Goal: Find specific fact: Find specific fact

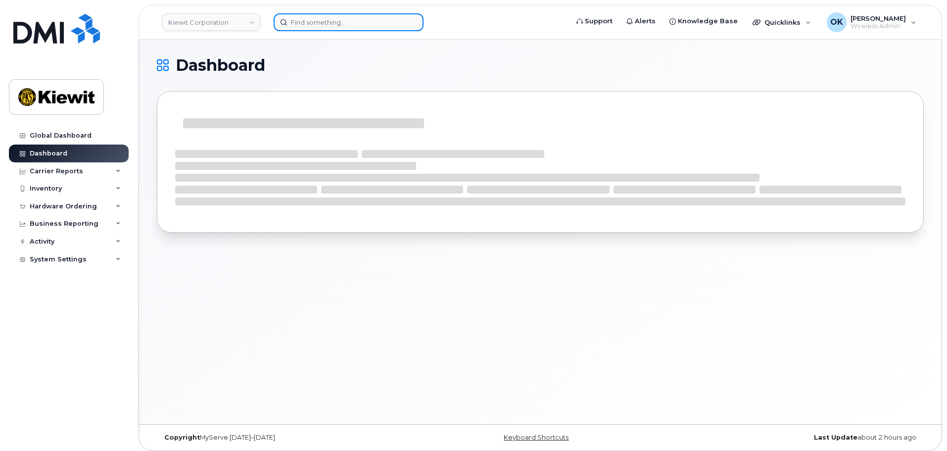
click at [296, 30] on input at bounding box center [349, 22] width 150 height 18
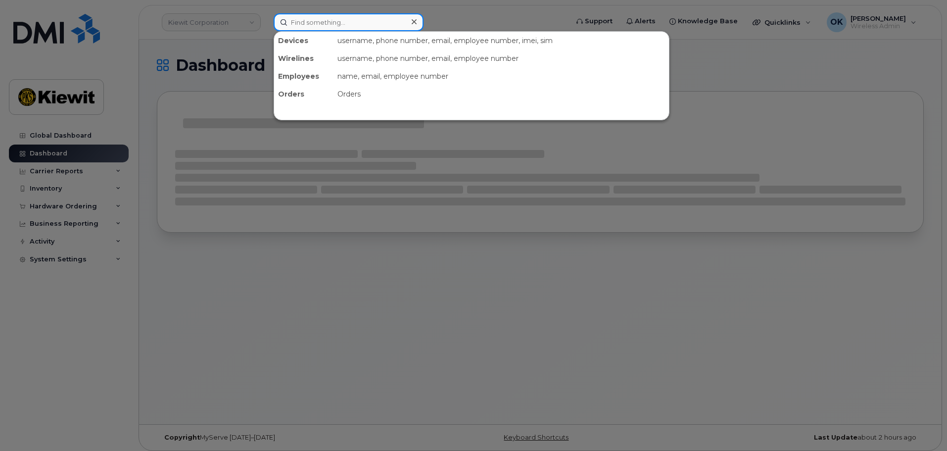
paste input "00374019"
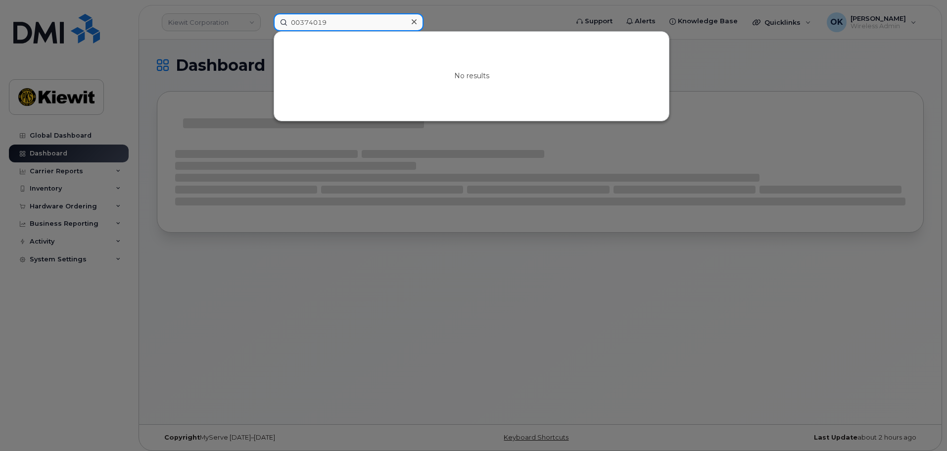
click at [301, 24] on input "00374019" at bounding box center [349, 22] width 150 height 18
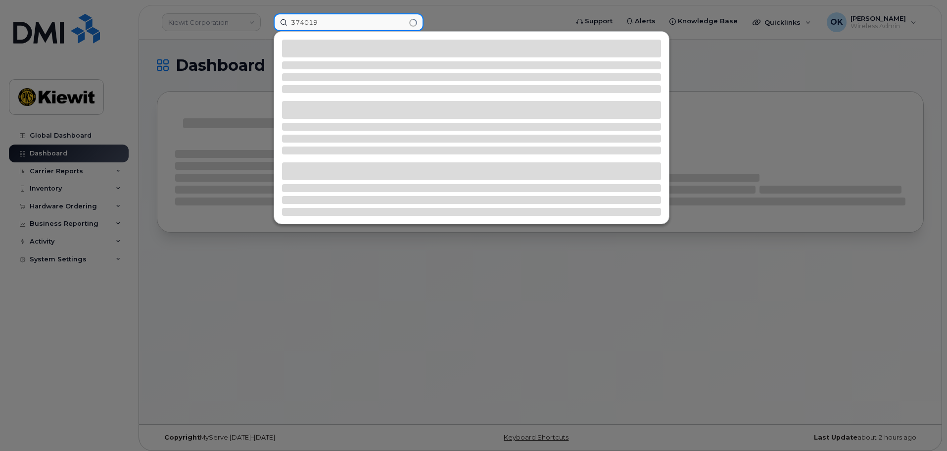
type input "374019"
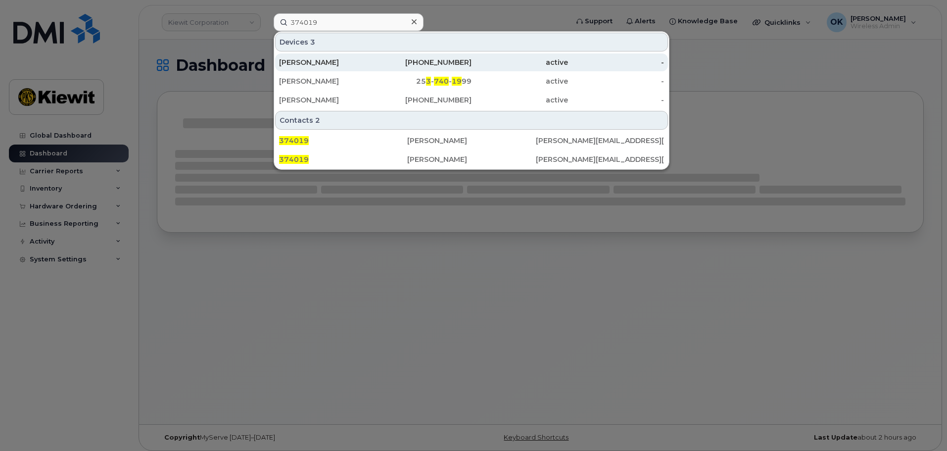
click at [456, 63] on div "480-521-3317" at bounding box center [423, 62] width 96 height 10
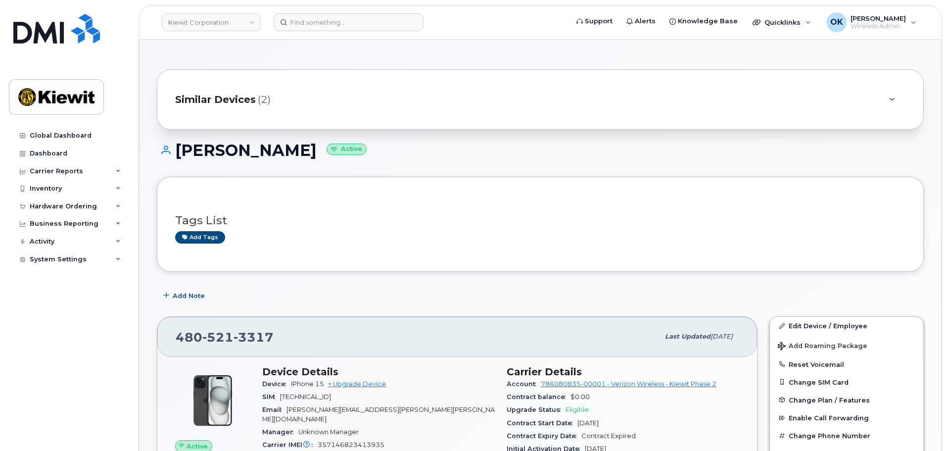
click at [286, 111] on div "Similar Devices (2)" at bounding box center [540, 99] width 767 height 60
click at [272, 98] on div "Similar Devices (2)" at bounding box center [526, 100] width 702 height 24
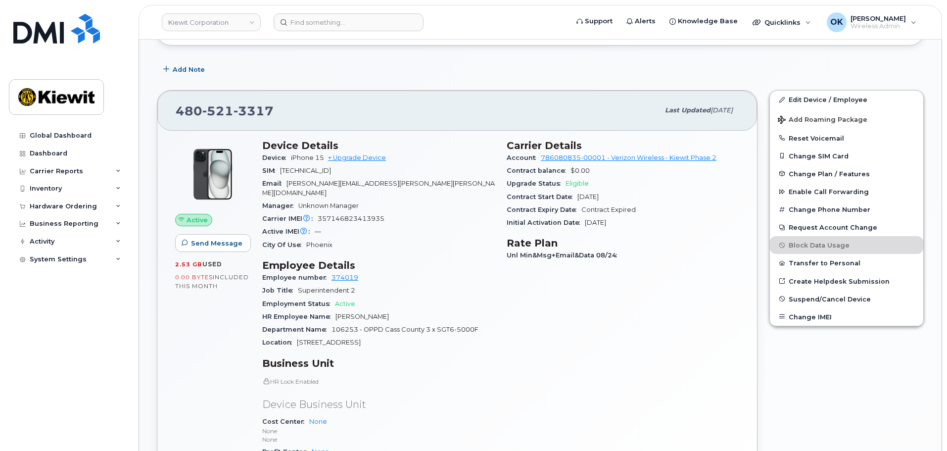
scroll to position [297, 0]
click at [363, 199] on div "Manager Unknown Manager" at bounding box center [378, 205] width 232 height 13
drag, startPoint x: 325, startPoint y: 158, endPoint x: 289, endPoint y: 159, distance: 36.1
click at [289, 159] on div "Device iPhone 15 + Upgrade Device" at bounding box center [378, 157] width 232 height 13
copy span "iPhone 15"
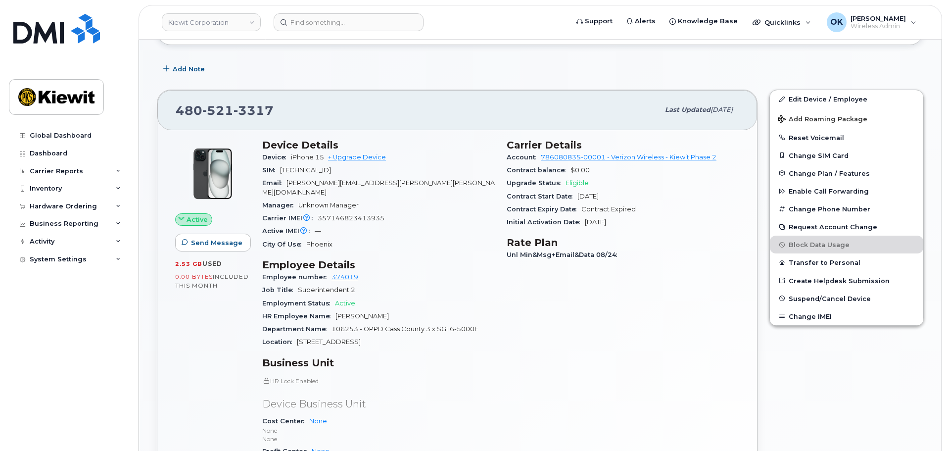
drag, startPoint x: 410, startPoint y: 276, endPoint x: 408, endPoint y: 272, distance: 5.3
click at [410, 283] on div "Job Title Superintendent 2" at bounding box center [378, 289] width 232 height 13
click at [404, 260] on h3 "Employee Details" at bounding box center [378, 265] width 232 height 12
drag, startPoint x: 311, startPoint y: 119, endPoint x: 151, endPoint y: 130, distance: 160.1
click at [165, 123] on div "480 521 3317 Last updated Sep 06, 2025" at bounding box center [456, 110] width 599 height 40
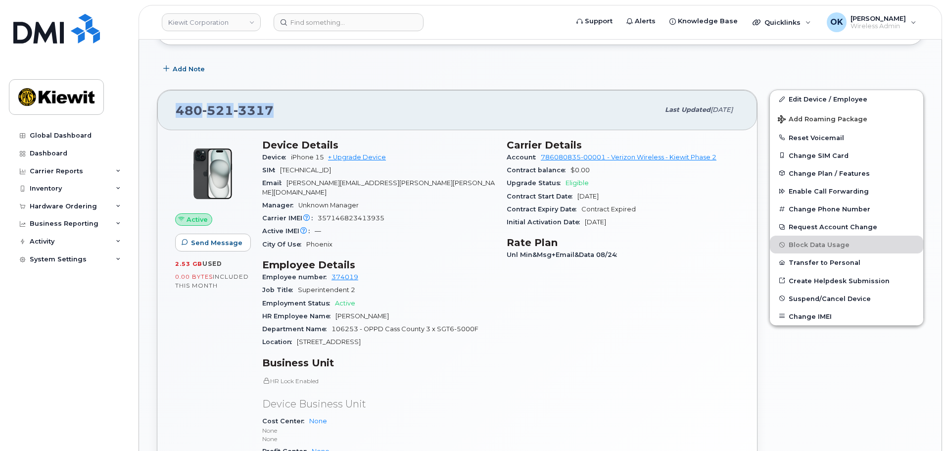
copy span "480 521 3317"
click at [415, 124] on div "480 521 3317 Last updated Sep 06, 2025" at bounding box center [456, 110] width 599 height 40
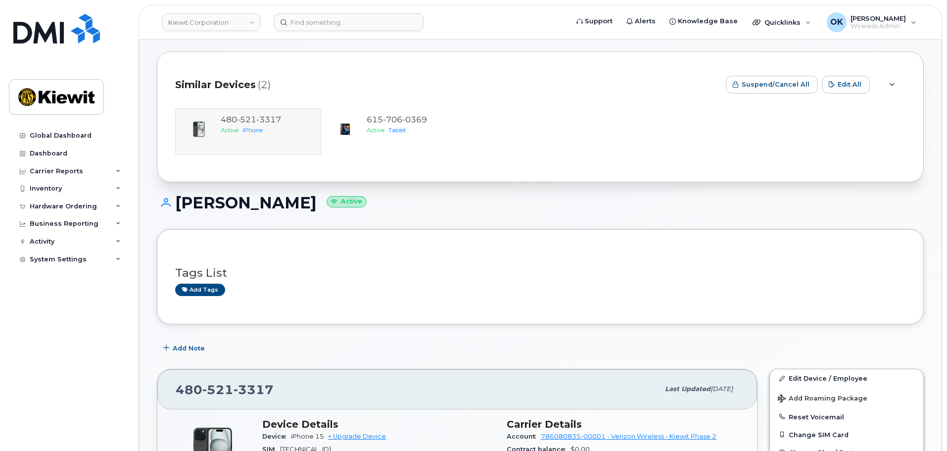
scroll to position [0, 0]
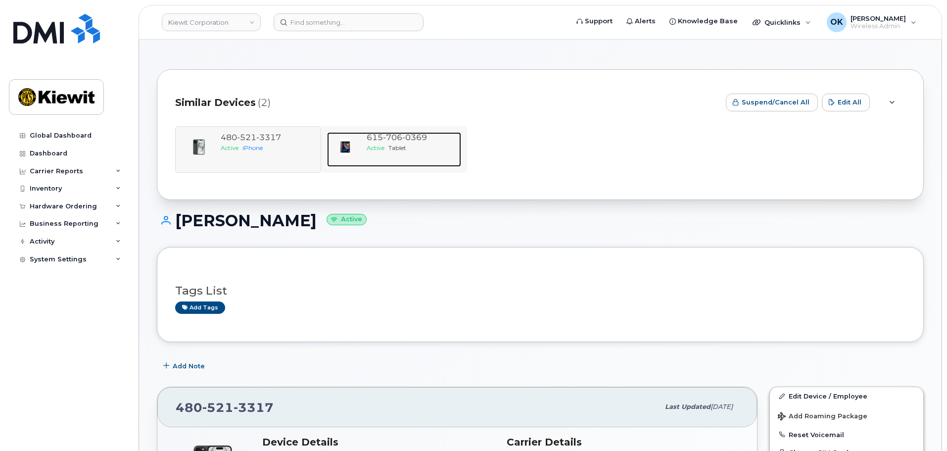
click at [409, 141] on span "0369" at bounding box center [414, 137] width 25 height 9
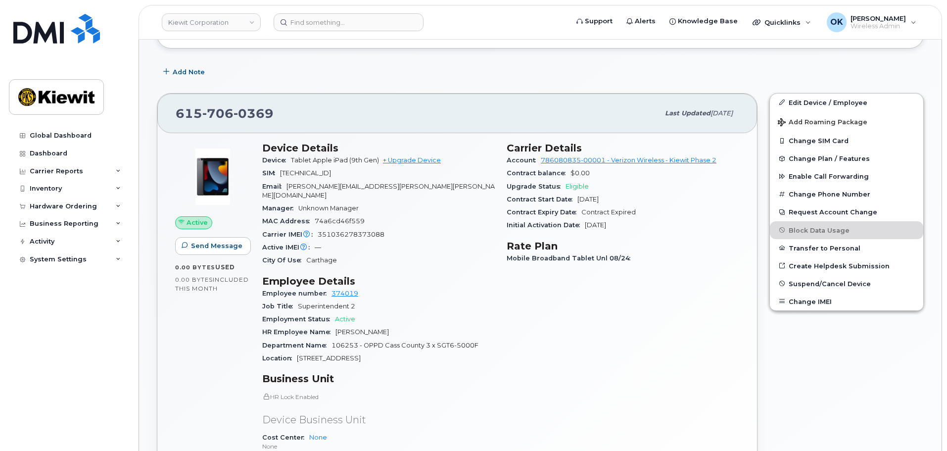
scroll to position [262, 0]
click at [436, 255] on div "City Of Use Carthage" at bounding box center [378, 260] width 232 height 13
drag, startPoint x: 285, startPoint y: 113, endPoint x: 171, endPoint y: 111, distance: 114.8
click at [171, 111] on div "[PHONE_NUMBER] Last updated [DATE]" at bounding box center [456, 113] width 599 height 40
click at [320, 133] on div "Active Send Message 0.00 Bytes  used 0.00 Bytes  included this month Device Det…" at bounding box center [456, 353] width 599 height 440
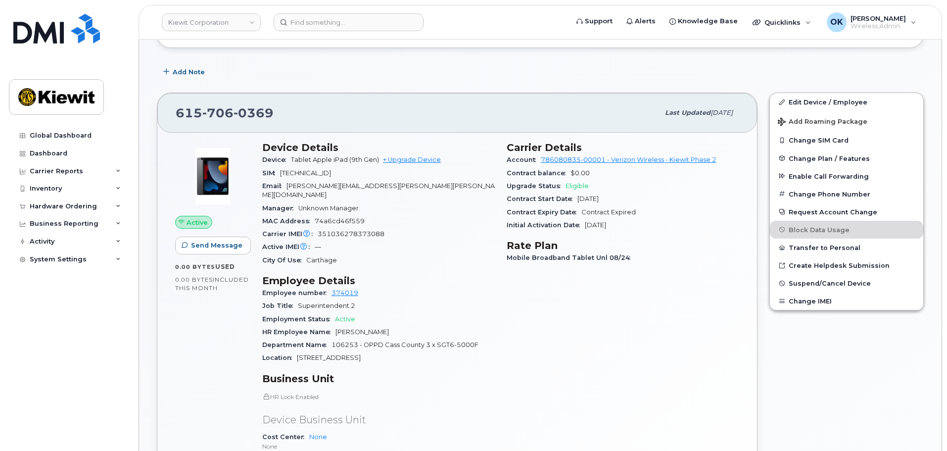
drag, startPoint x: 380, startPoint y: 160, endPoint x: 291, endPoint y: 161, distance: 89.0
click at [291, 161] on span "Tablet Apple iPad (9th Gen)" at bounding box center [335, 159] width 88 height 7
copy span "Tablet Apple iPad (9th Gen)"
click at [457, 286] on div "Employee number 374019" at bounding box center [378, 292] width 232 height 13
